Goal: Find specific page/section

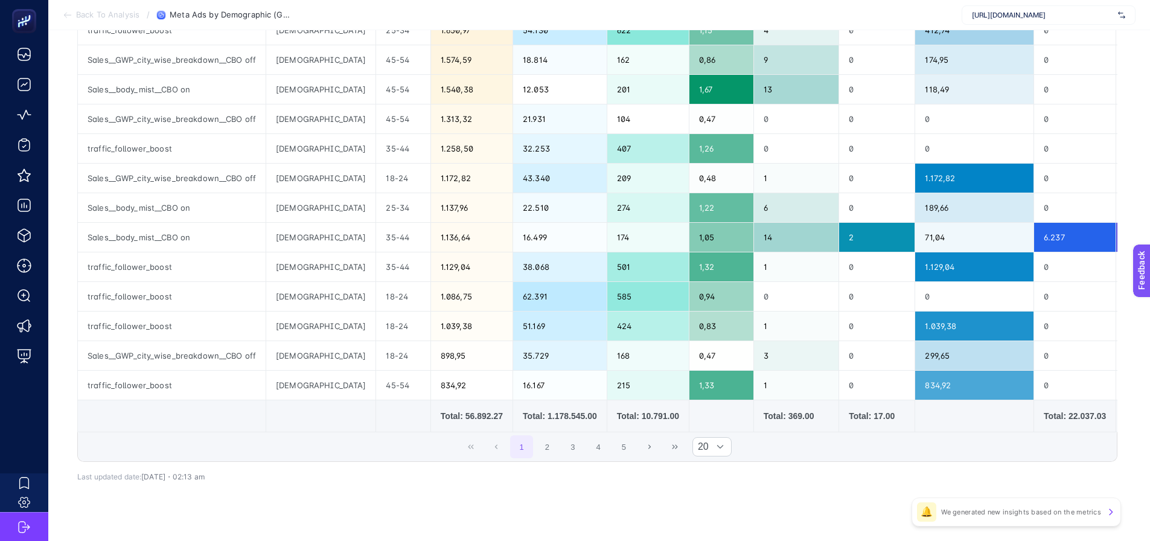
click at [980, 10] on span "[URL][DOMAIN_NAME]" at bounding box center [1042, 15] width 141 height 10
type input "mpporan"
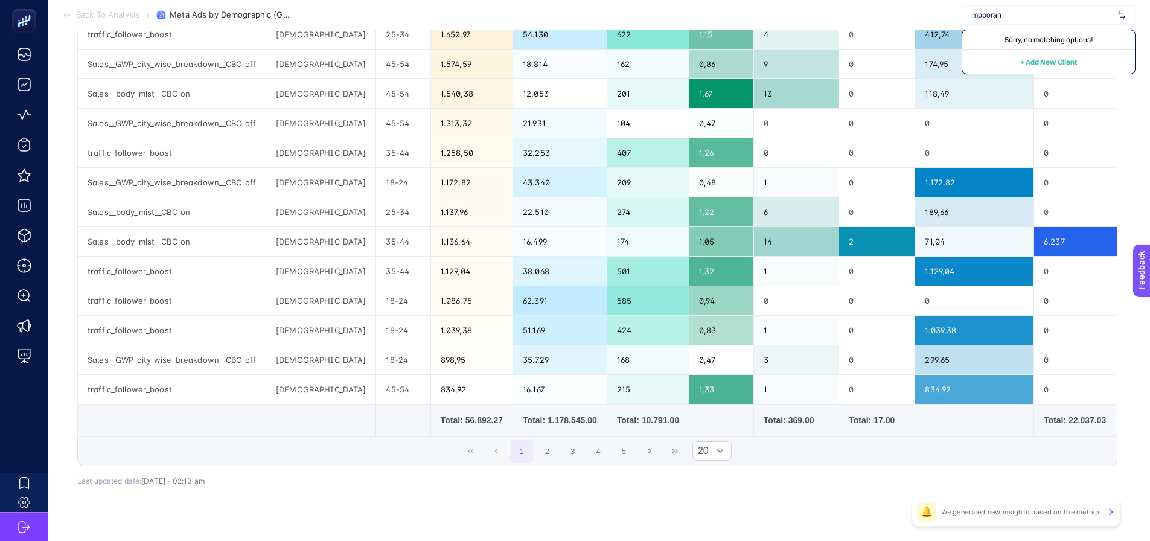
drag, startPoint x: 988, startPoint y: 15, endPoint x: 1018, endPoint y: 11, distance: 29.8
click at [1018, 11] on input "mpporan" at bounding box center [1042, 15] width 141 height 10
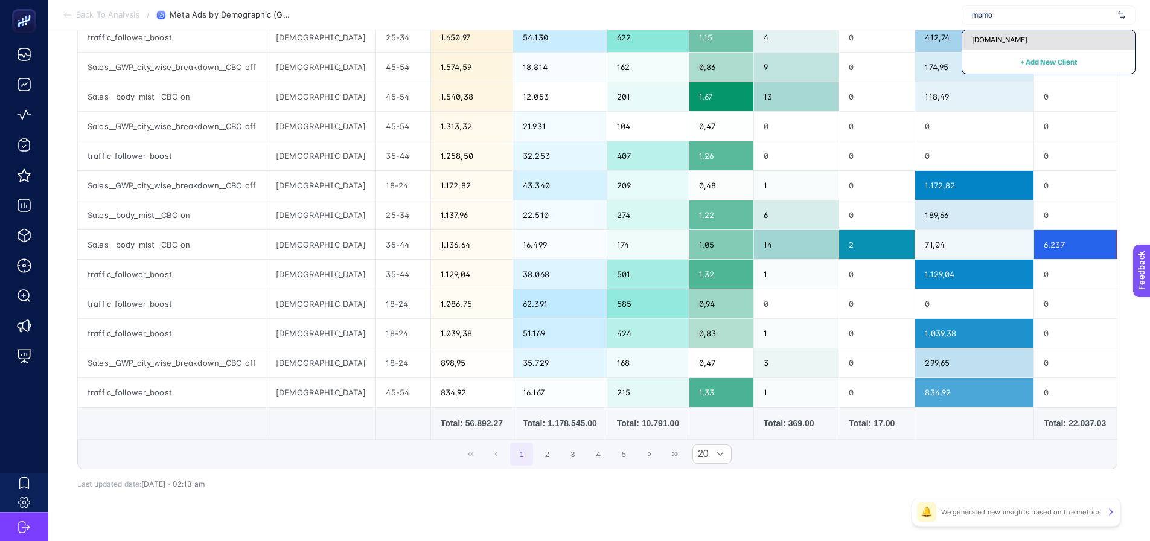
type input "mpmo"
click at [1000, 44] on span "[DOMAIN_NAME]" at bounding box center [1000, 40] width 56 height 10
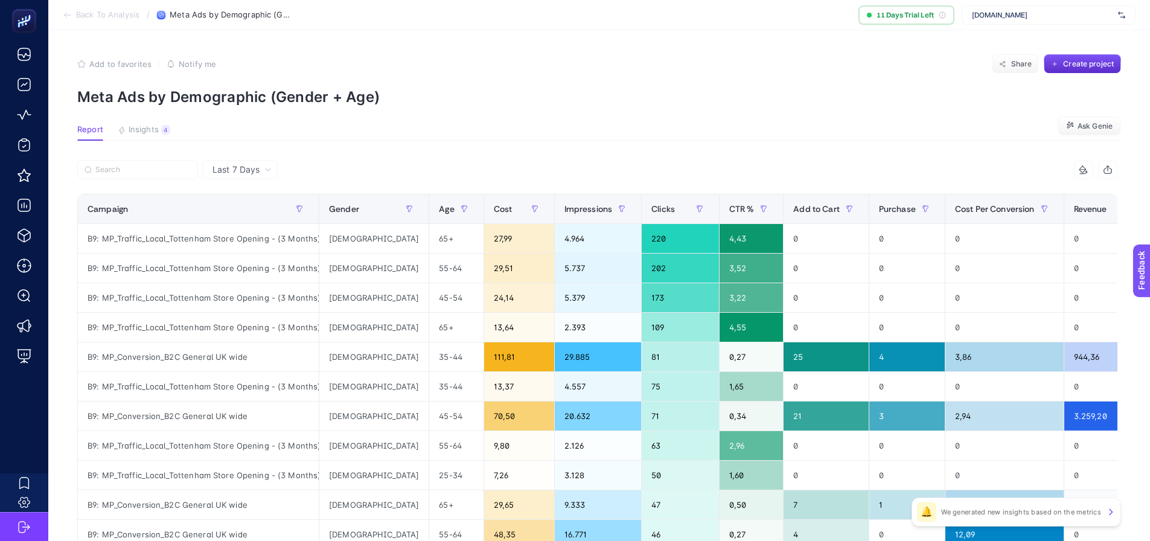
click at [733, 86] on section "Add to favorites false Notify me Share Create project Meta Ads by Demographic (…" at bounding box center [599, 79] width 1044 height 51
drag, startPoint x: 733, startPoint y: 86, endPoint x: 619, endPoint y: 104, distance: 115.5
click at [738, 88] on section "Add to favorites false Notify me Share Create project Meta Ads by Demographic (…" at bounding box center [599, 79] width 1044 height 51
click at [255, 132] on section "Report Insights 4 We generated new insights based on the metrics Ask [PERSON_NA…" at bounding box center [599, 133] width 1044 height 16
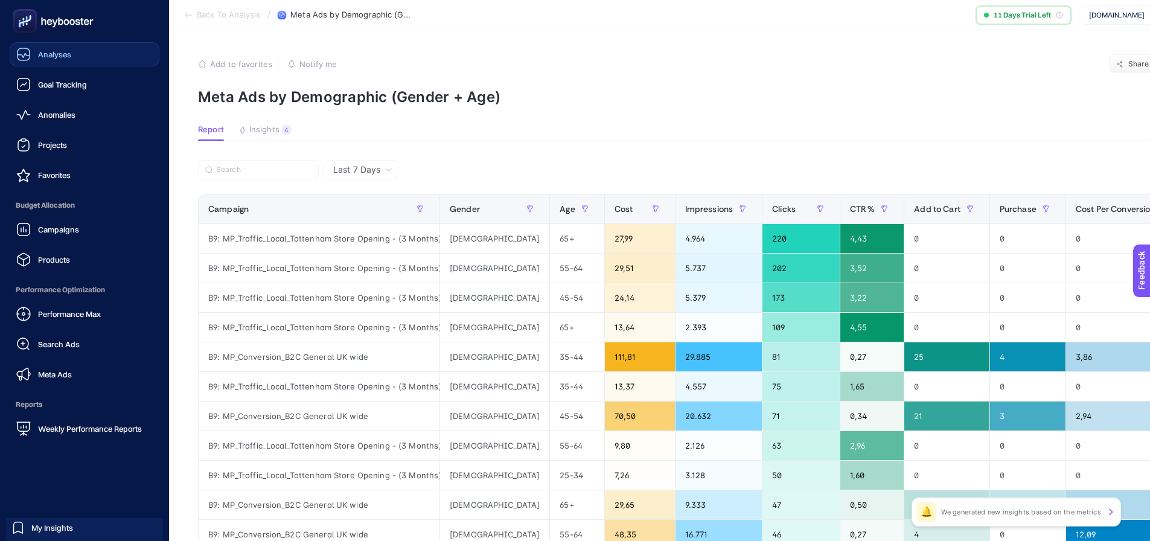
click at [20, 55] on icon at bounding box center [24, 56] width 12 height 4
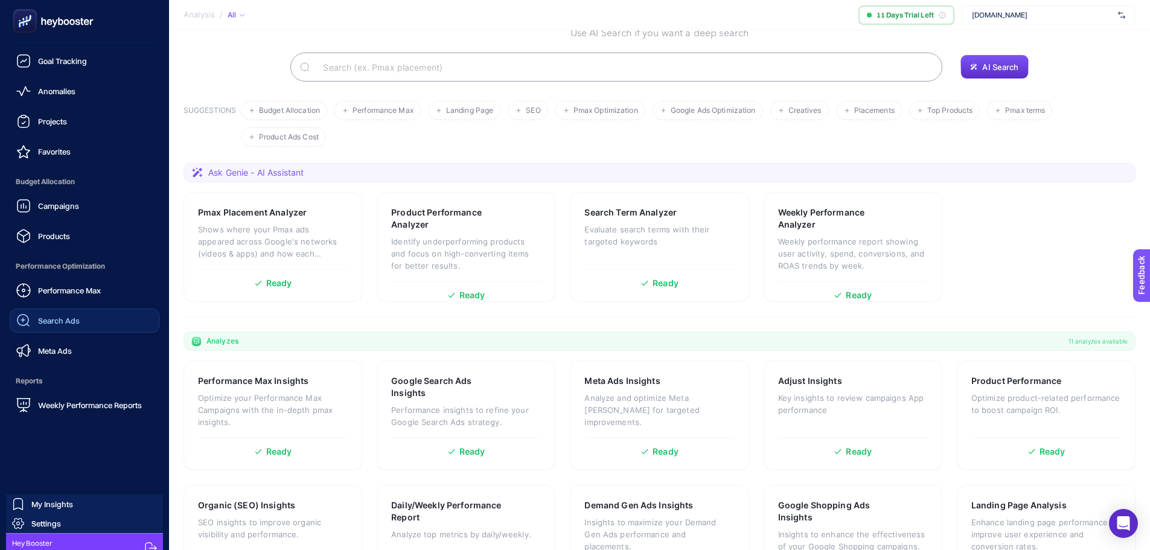
scroll to position [36, 0]
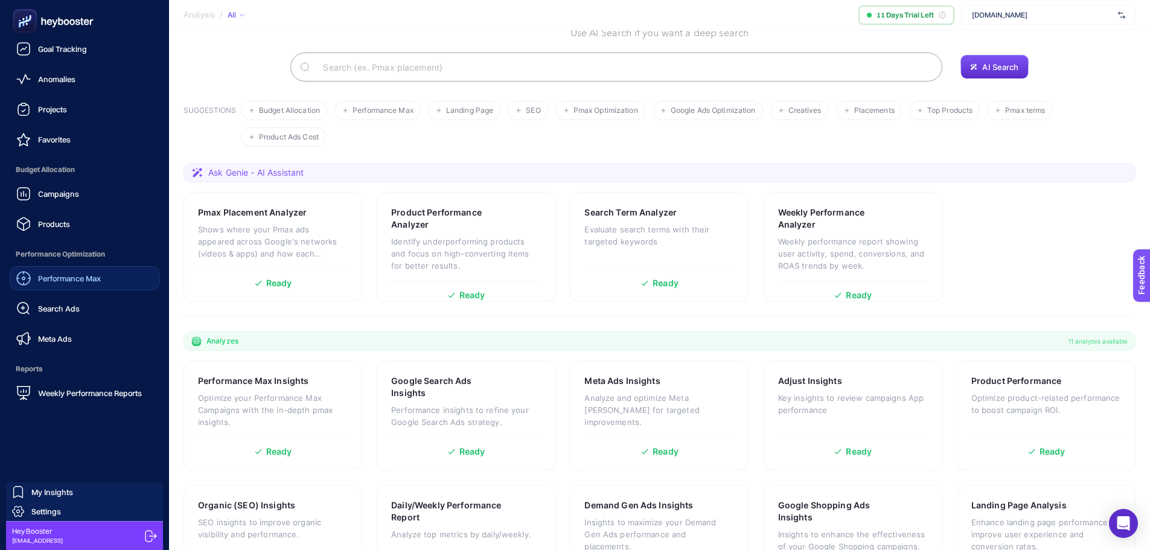
click at [88, 277] on span "Performance Max" at bounding box center [69, 278] width 63 height 10
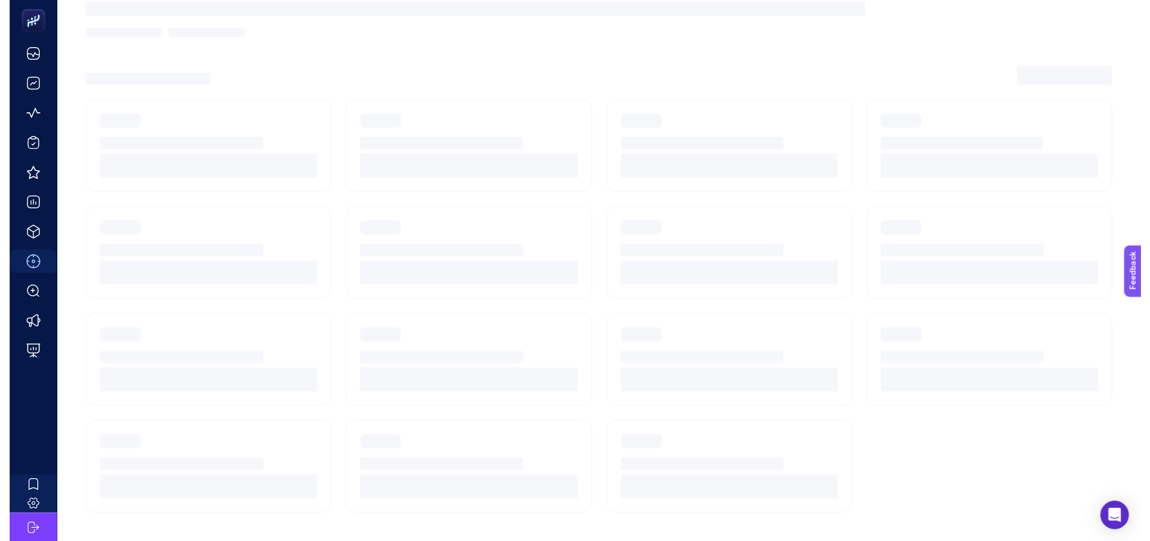
scroll to position [51, 0]
